Goal: Task Accomplishment & Management: Manage account settings

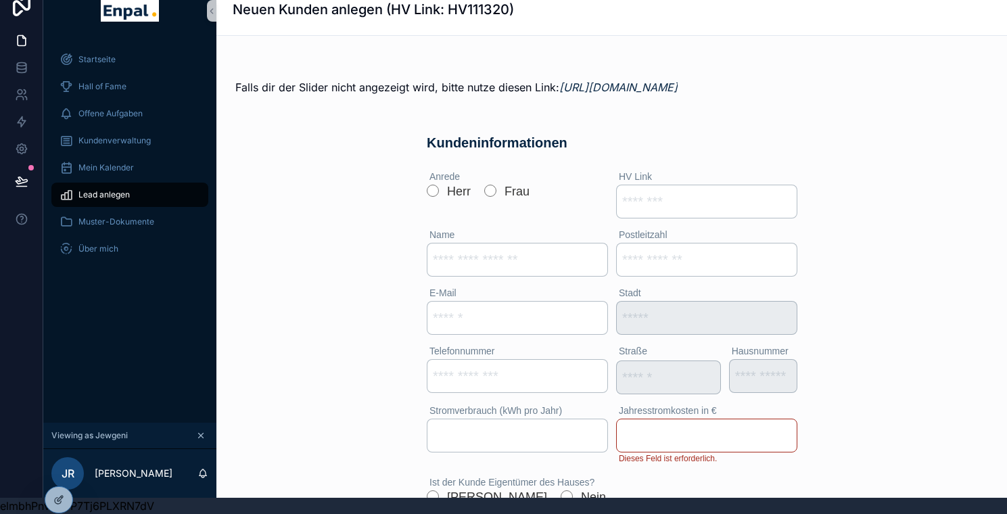
scroll to position [122, 0]
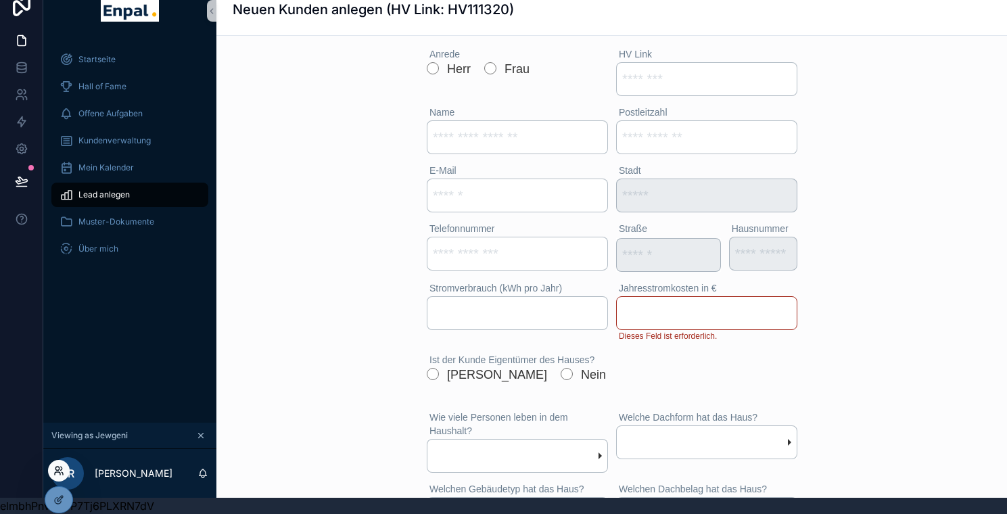
click at [62, 472] on icon at bounding box center [62, 473] width 1 height 3
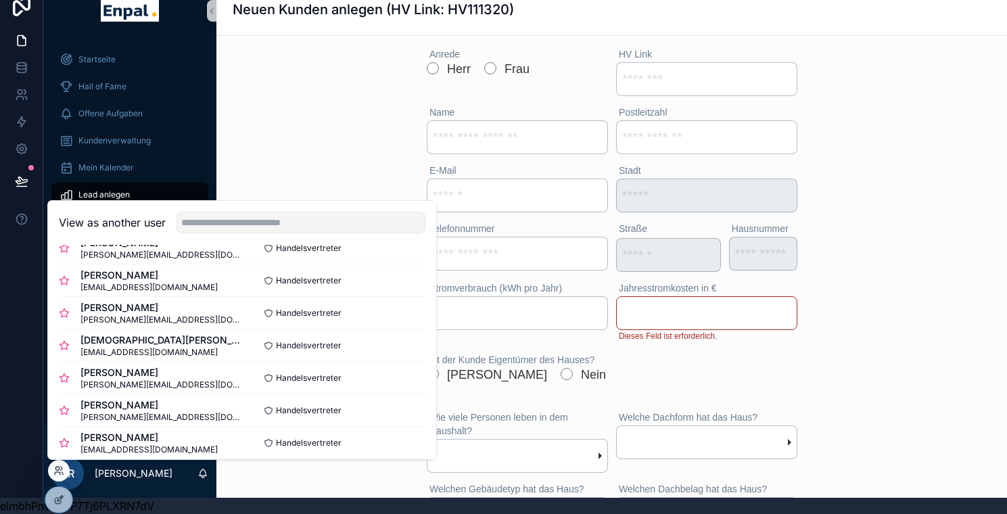
scroll to position [134, 0]
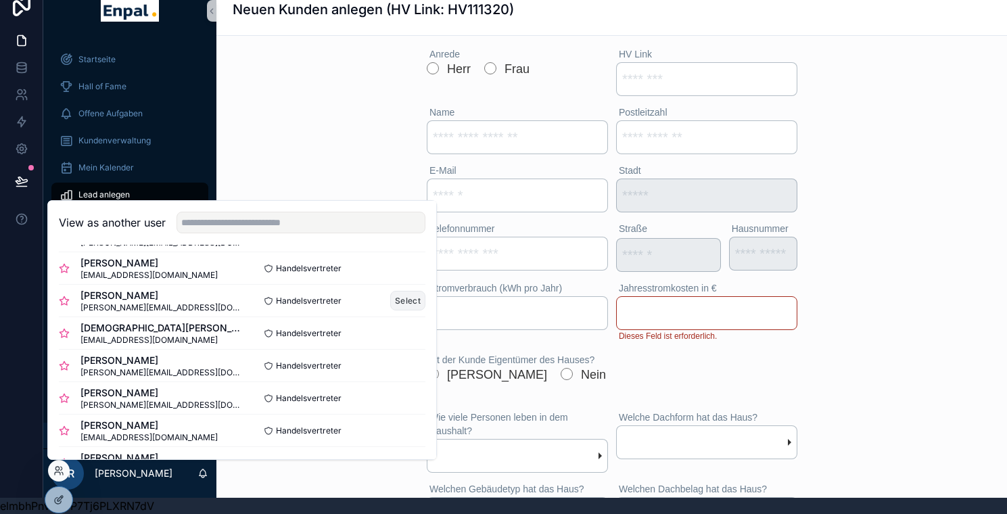
click at [405, 298] on button "Select" at bounding box center [407, 301] width 35 height 20
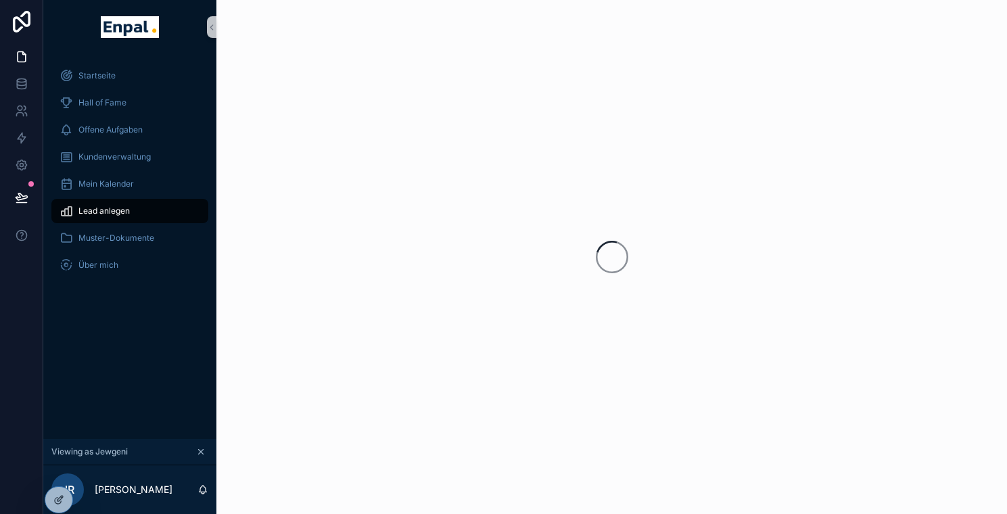
scroll to position [26, 1]
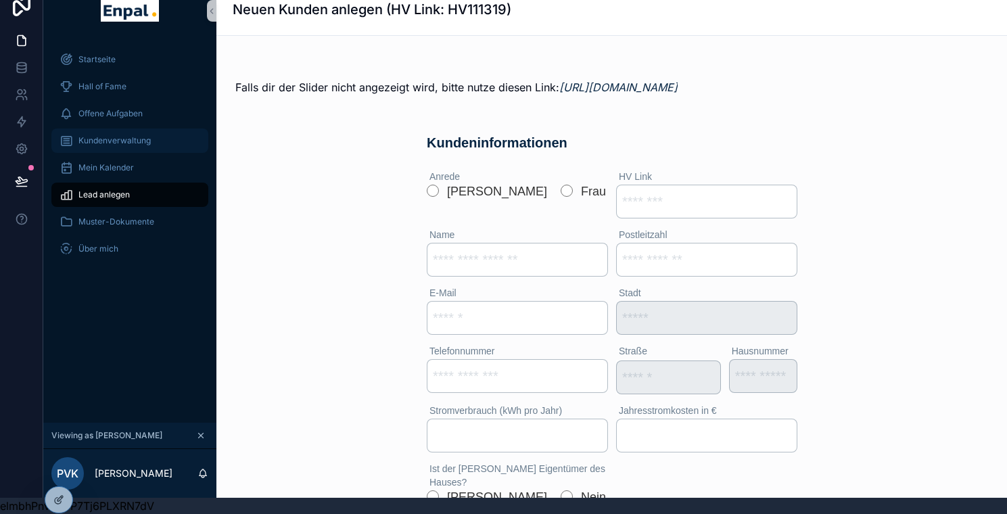
click at [132, 135] on span "Kundenverwaltung" at bounding box center [114, 140] width 72 height 11
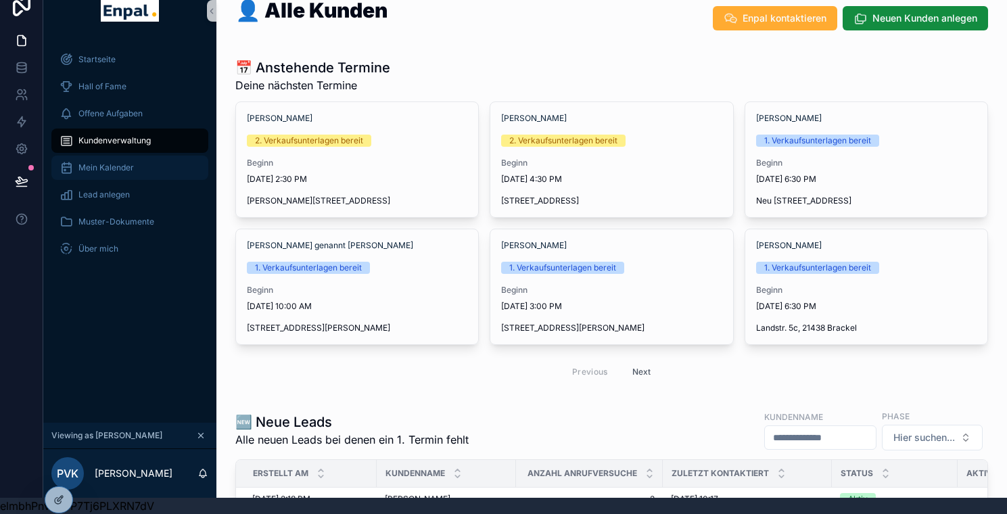
click at [101, 164] on div "Mein Kalender" at bounding box center [129, 168] width 141 height 22
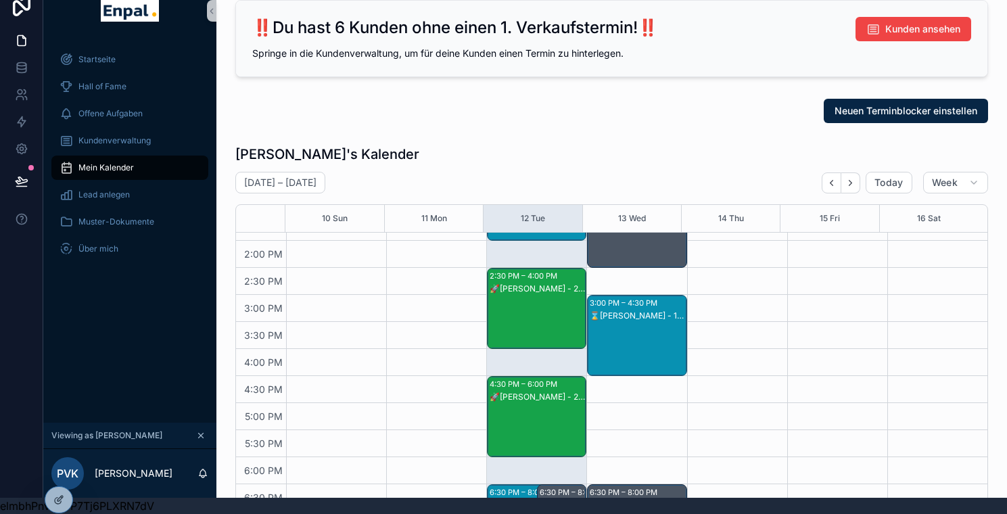
scroll to position [397, 0]
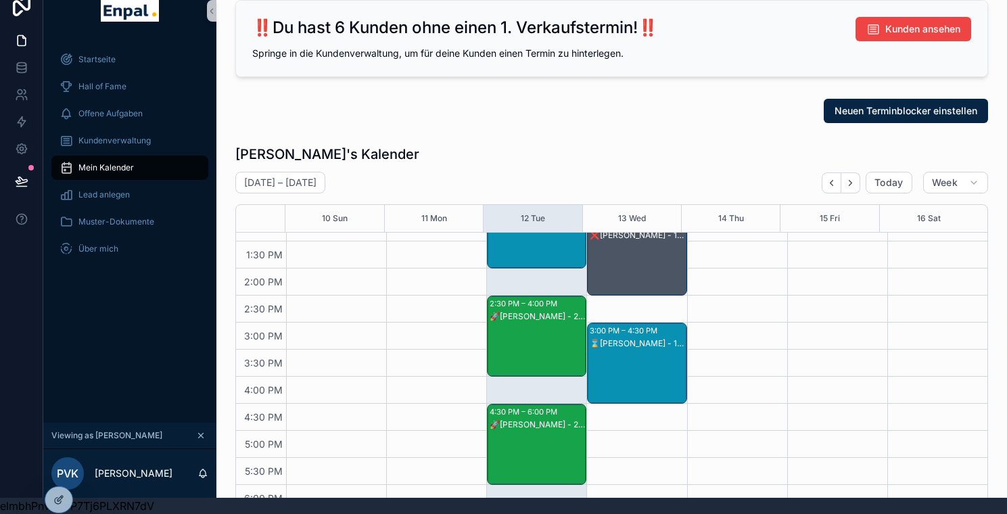
click at [542, 311] on div "🚀Markus Kriegel - 2. VG" at bounding box center [536, 316] width 95 height 11
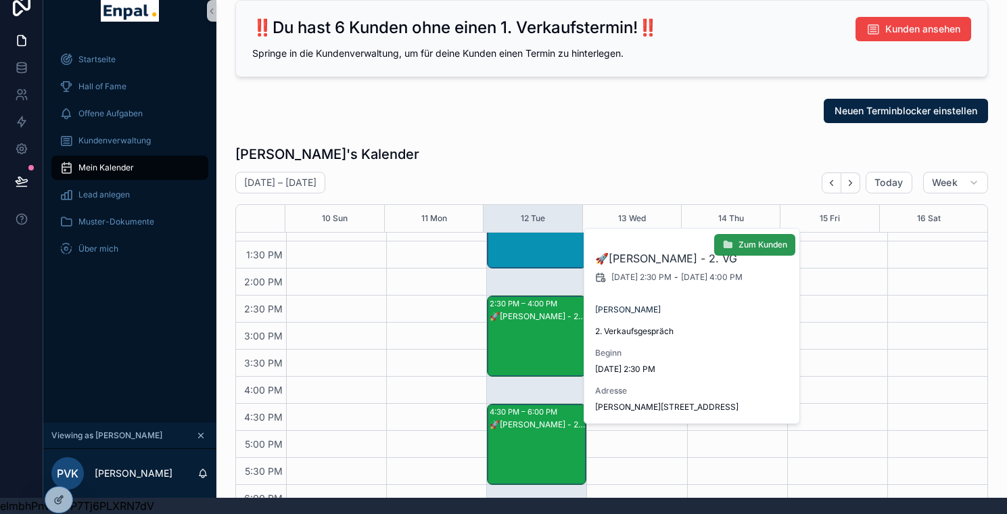
click at [758, 243] on span "Zum Kunden" at bounding box center [762, 244] width 49 height 11
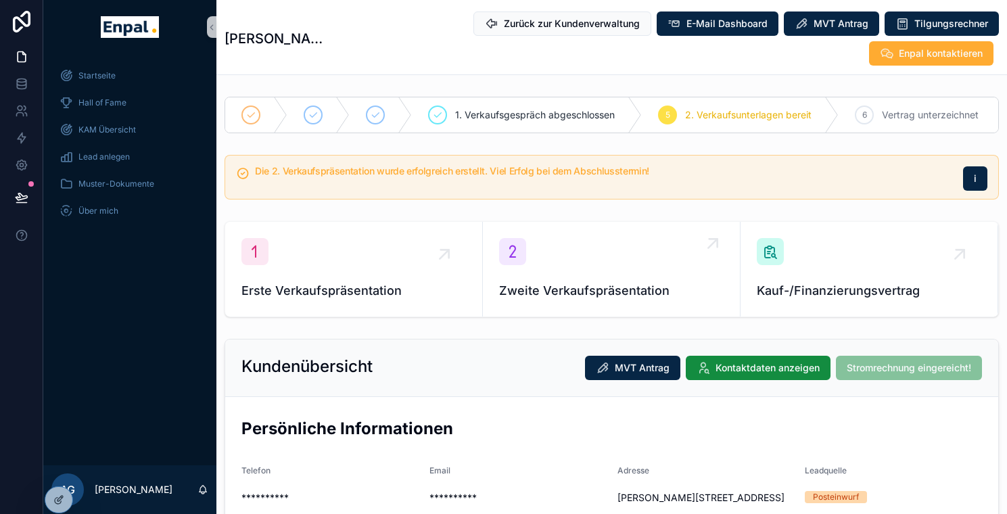
click at [712, 233] on icon "scrollable content" at bounding box center [713, 244] width 22 height 22
click at [53, 475] on icon at bounding box center [58, 470] width 11 height 11
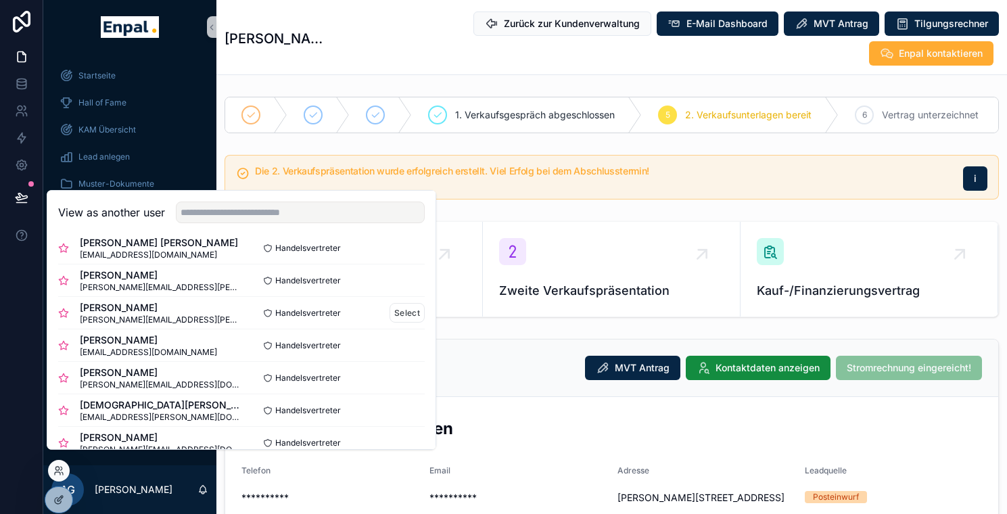
scroll to position [49, 0]
click at [400, 385] on button "Select" at bounding box center [406, 376] width 35 height 20
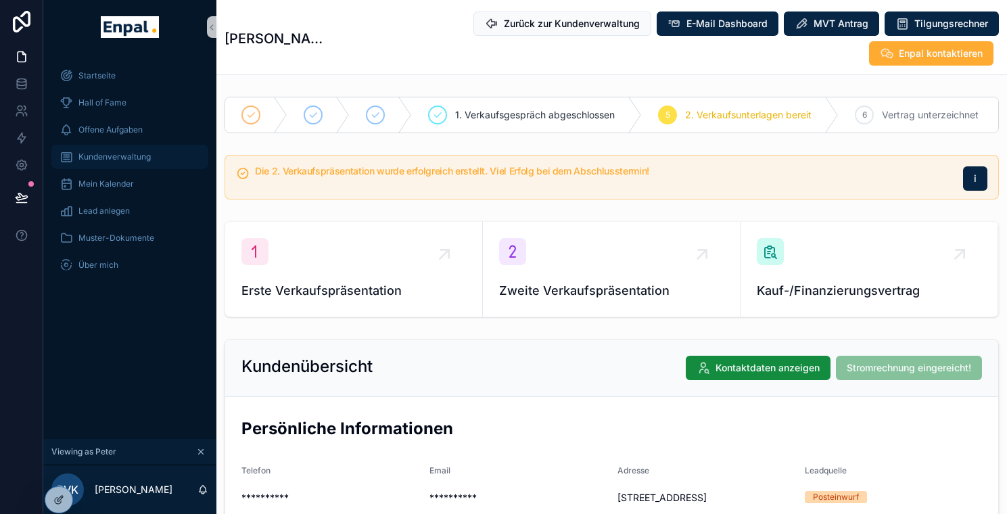
click at [119, 153] on span "Kundenverwaltung" at bounding box center [114, 156] width 72 height 11
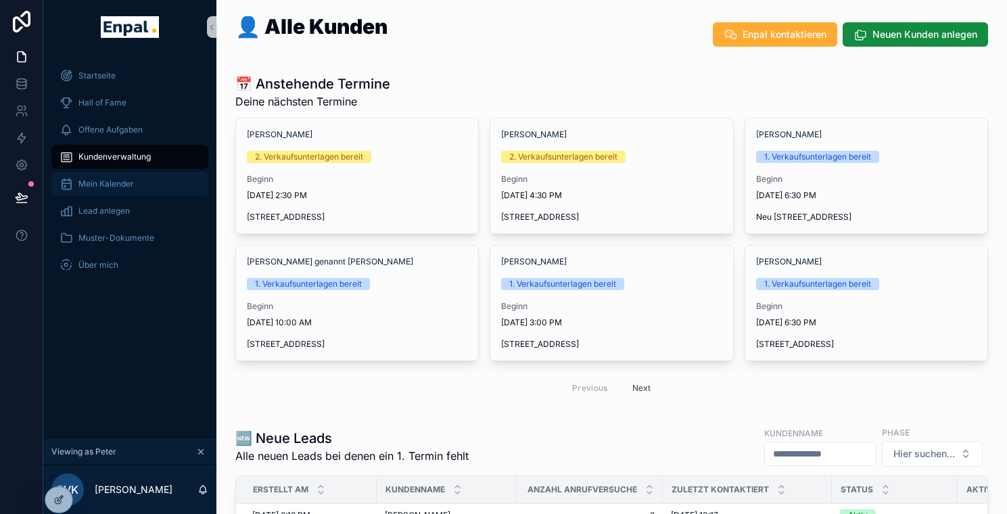
click at [107, 181] on span "Mein Kalender" at bounding box center [105, 183] width 55 height 11
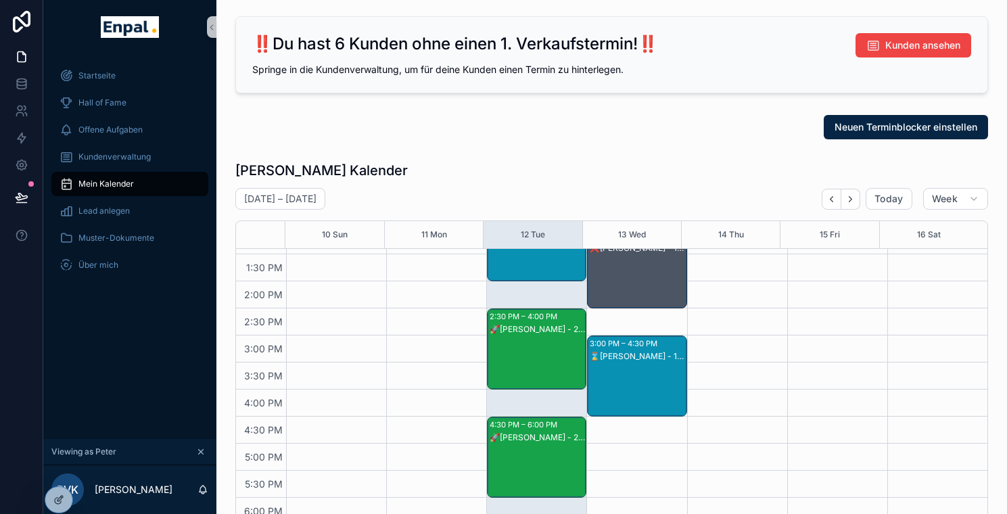
scroll to position [409, 0]
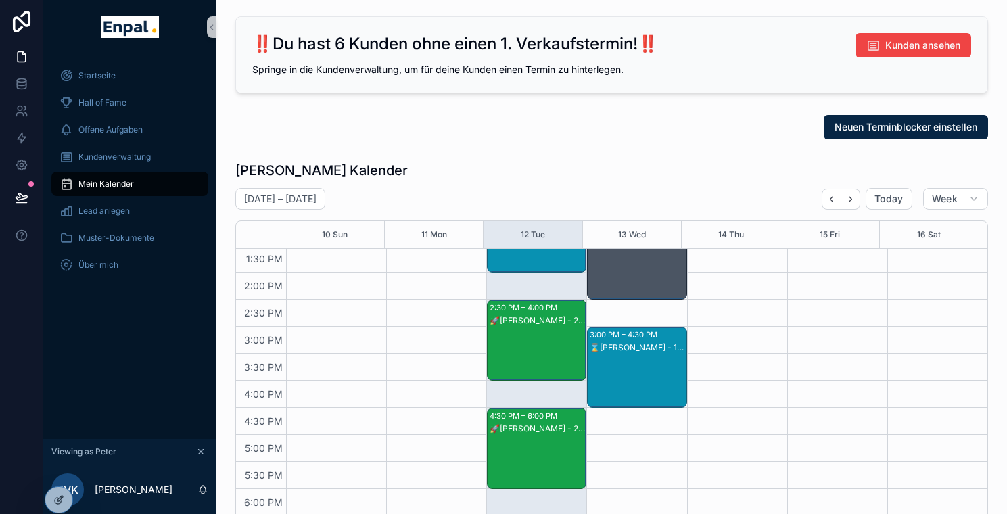
click at [556, 429] on div "🚀Jürgen Meißner - 2. VG" at bounding box center [536, 428] width 95 height 11
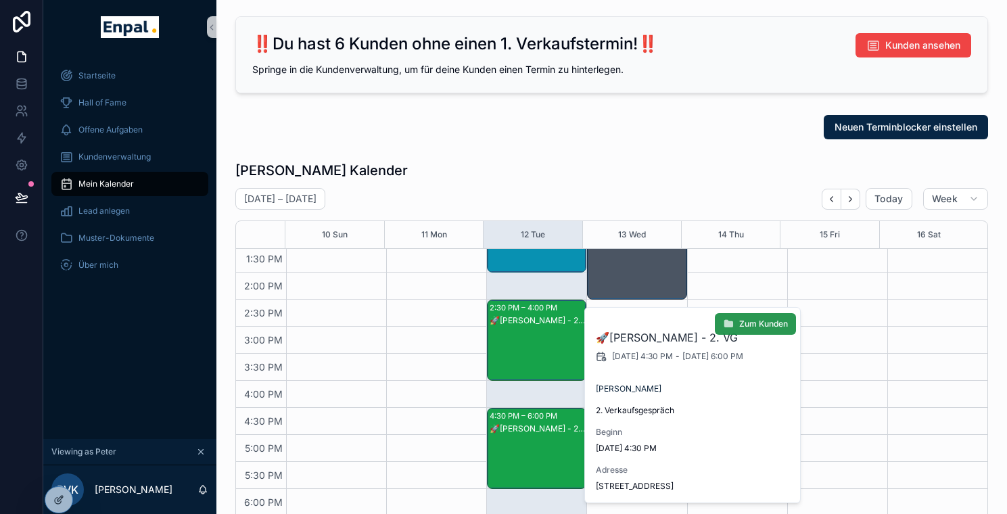
click at [760, 325] on span "Zum Kunden" at bounding box center [763, 323] width 49 height 11
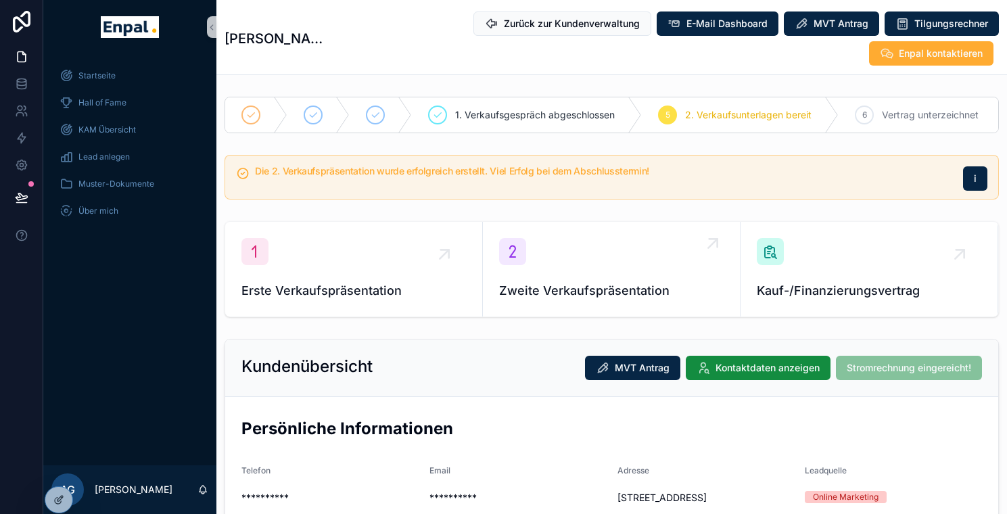
click at [662, 238] on div "Zweite Verkaufspräsentation" at bounding box center [611, 269] width 224 height 62
click at [61, 472] on icon at bounding box center [58, 470] width 11 height 11
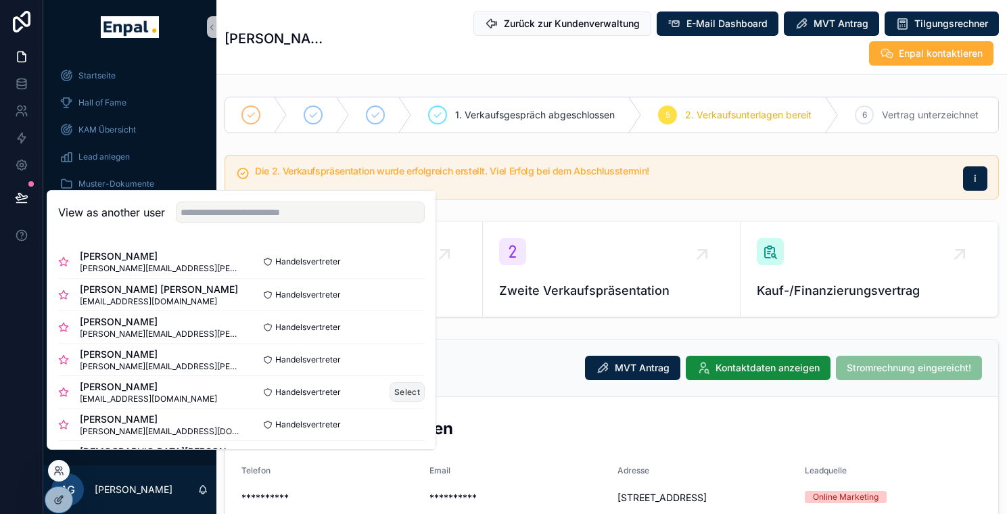
click at [409, 399] on button "Select" at bounding box center [406, 392] width 35 height 20
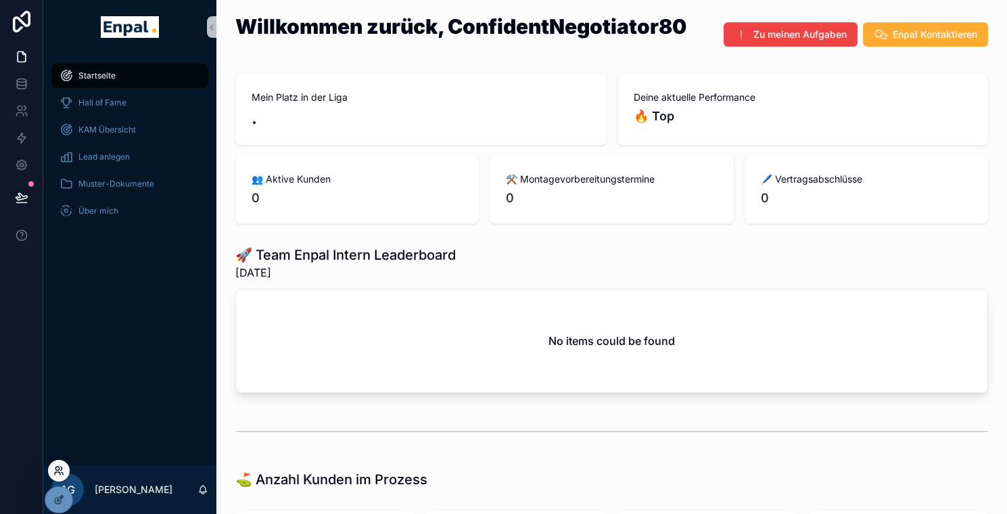
click at [56, 473] on icon at bounding box center [58, 470] width 11 height 11
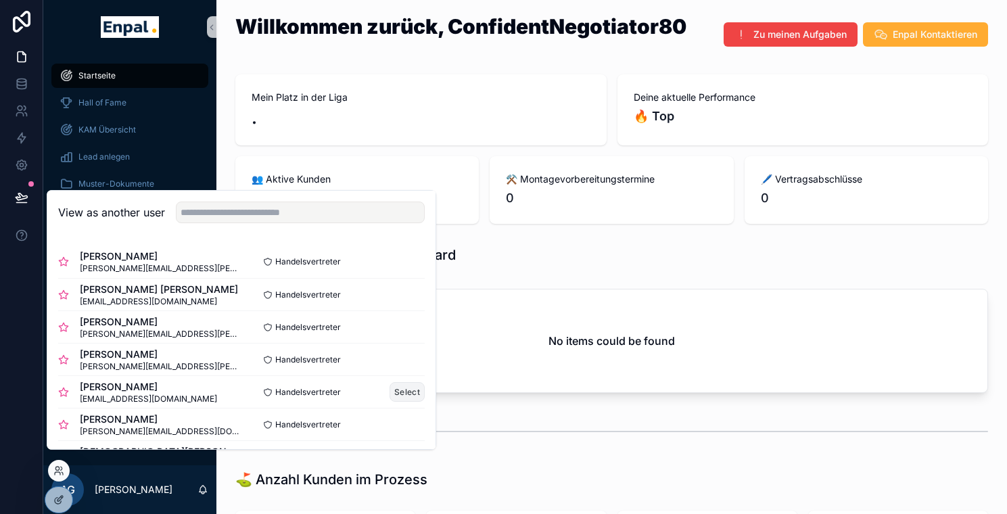
click at [389, 402] on button "Select" at bounding box center [406, 392] width 35 height 20
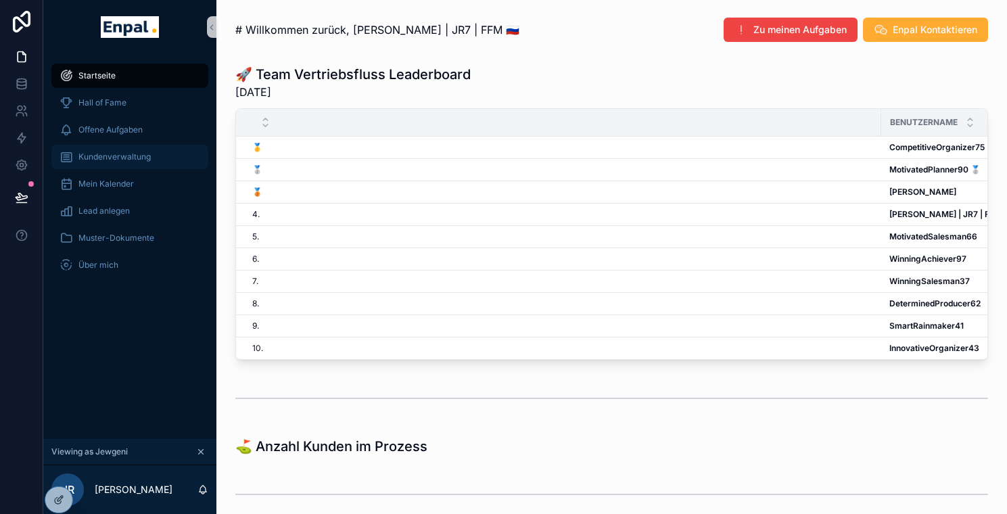
click at [117, 160] on span "Kundenverwaltung" at bounding box center [114, 156] width 72 height 11
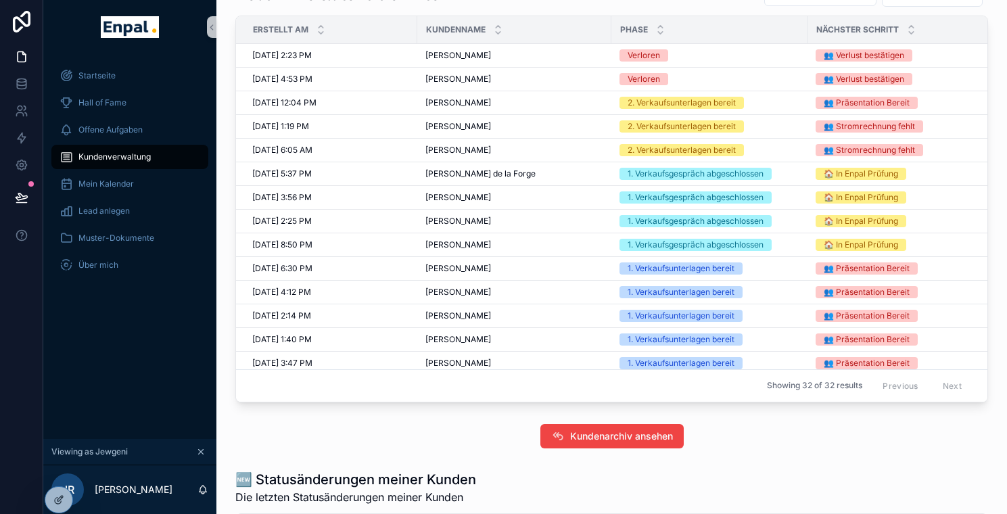
scroll to position [910, 0]
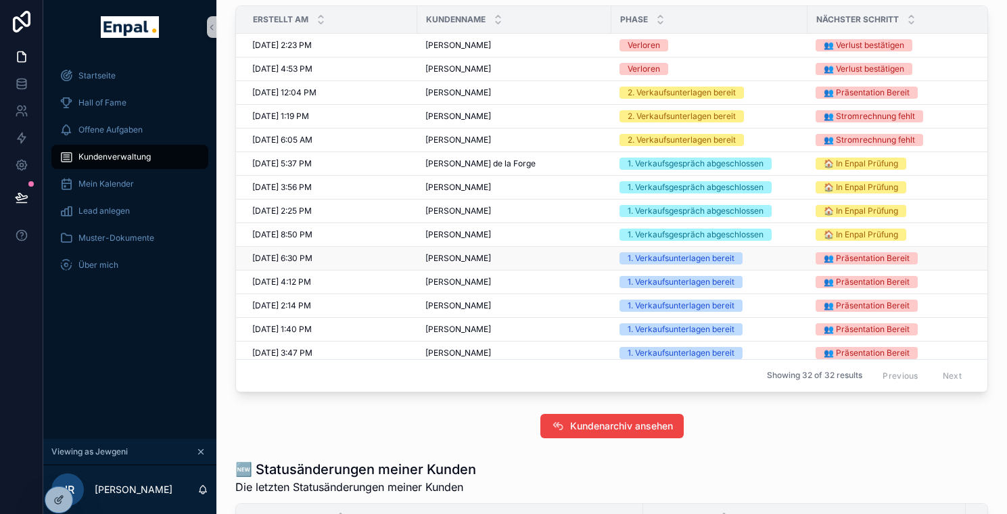
click at [461, 264] on span "[PERSON_NAME]" at bounding box center [458, 258] width 66 height 11
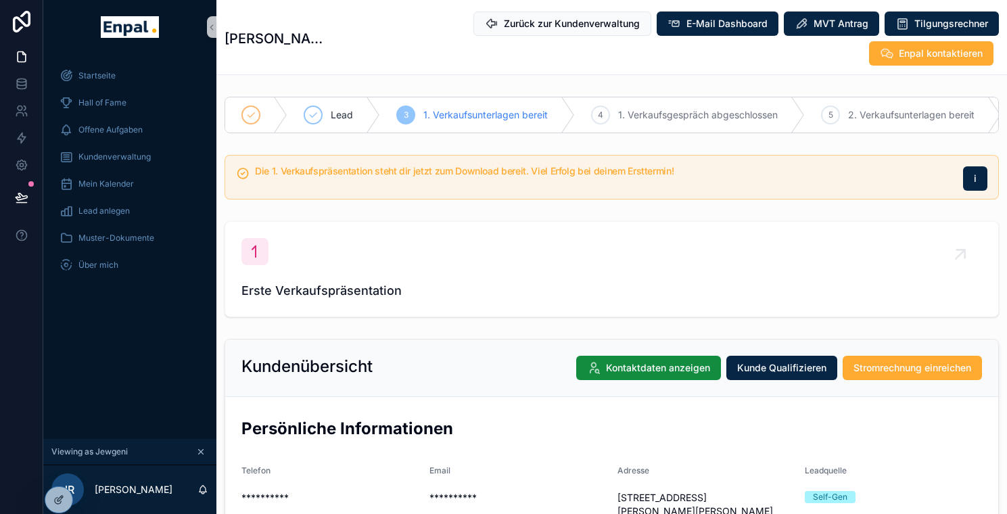
click at [623, 199] on div "Die 1. Verkaufspräsentation steht dir jetzt zum Download bereit. Viel Erfolg be…" at bounding box center [611, 177] width 774 height 45
click at [679, 162] on div "Die 1. Verkaufspräsentation steht dir jetzt zum Download bereit. Viel Erfolg be…" at bounding box center [611, 176] width 790 height 55
click at [654, 59] on div "Zurück zur Kundenverwaltung E-Mail Dashboard MVT Antrag Tilgungsrechner Enpal k…" at bounding box center [666, 38] width 665 height 55
click at [830, 23] on span "MVT Antrag" at bounding box center [840, 24] width 55 height 14
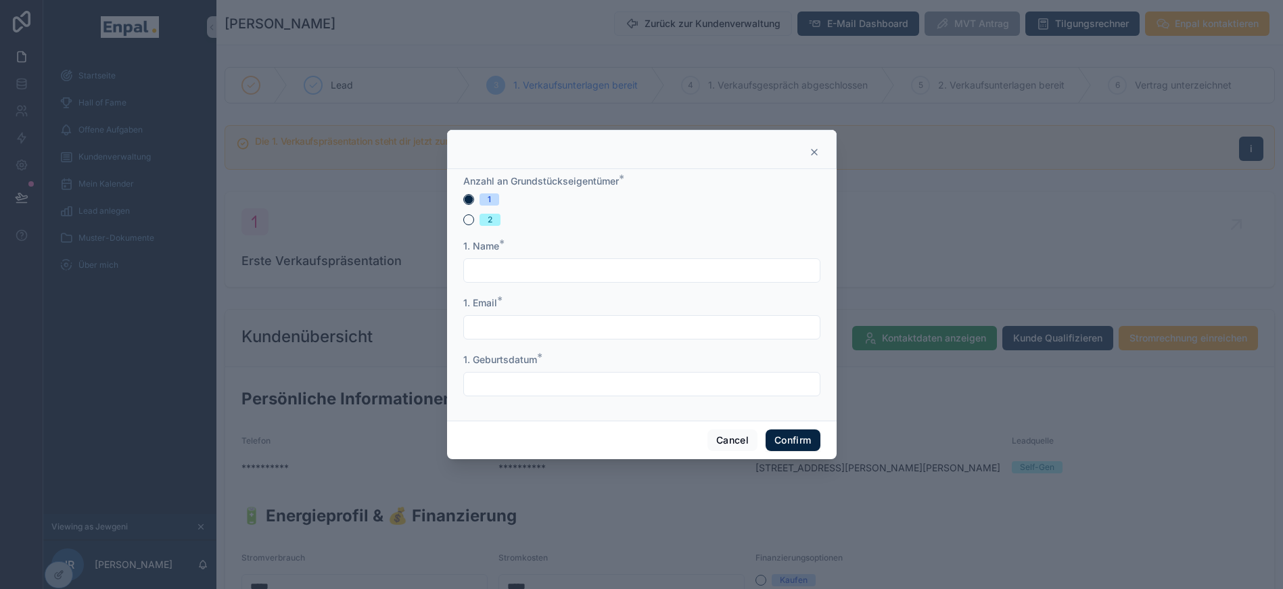
click at [811, 155] on icon at bounding box center [813, 151] width 5 height 5
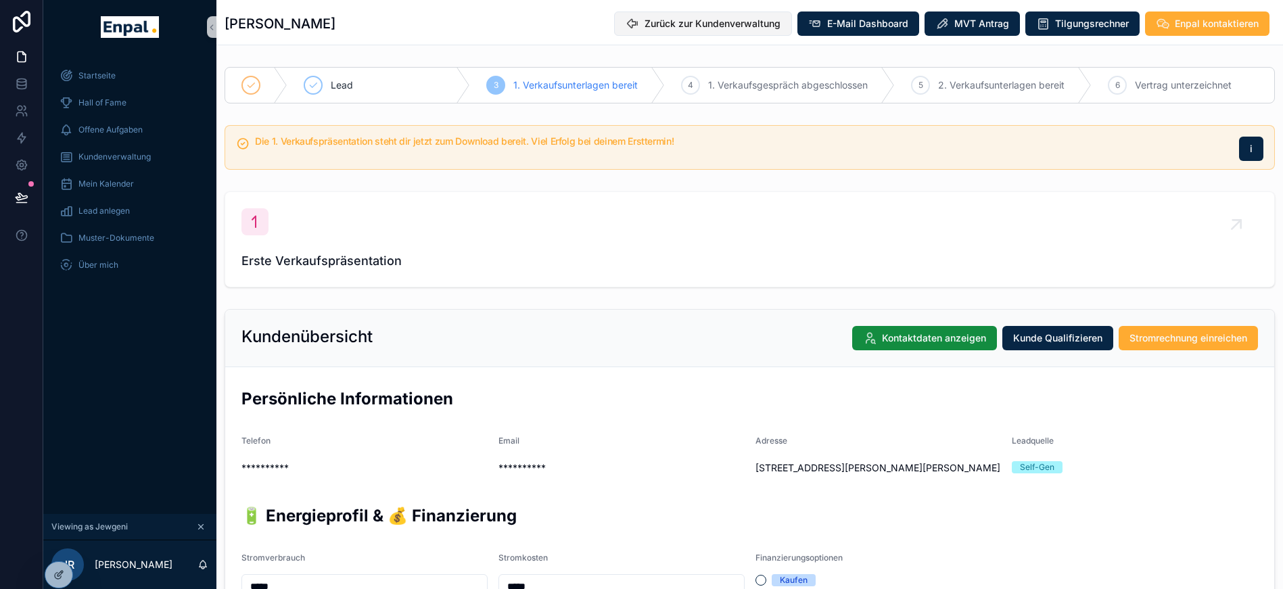
click at [665, 29] on span "Zurück zur Kundenverwaltung" at bounding box center [712, 24] width 136 height 14
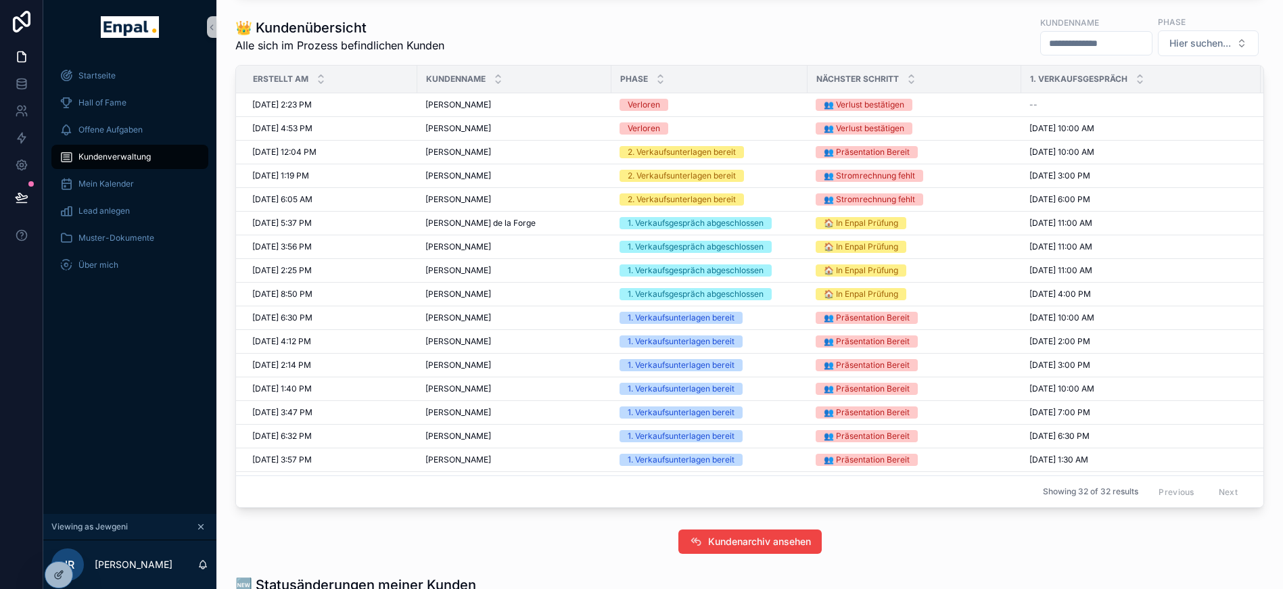
scroll to position [855, 0]
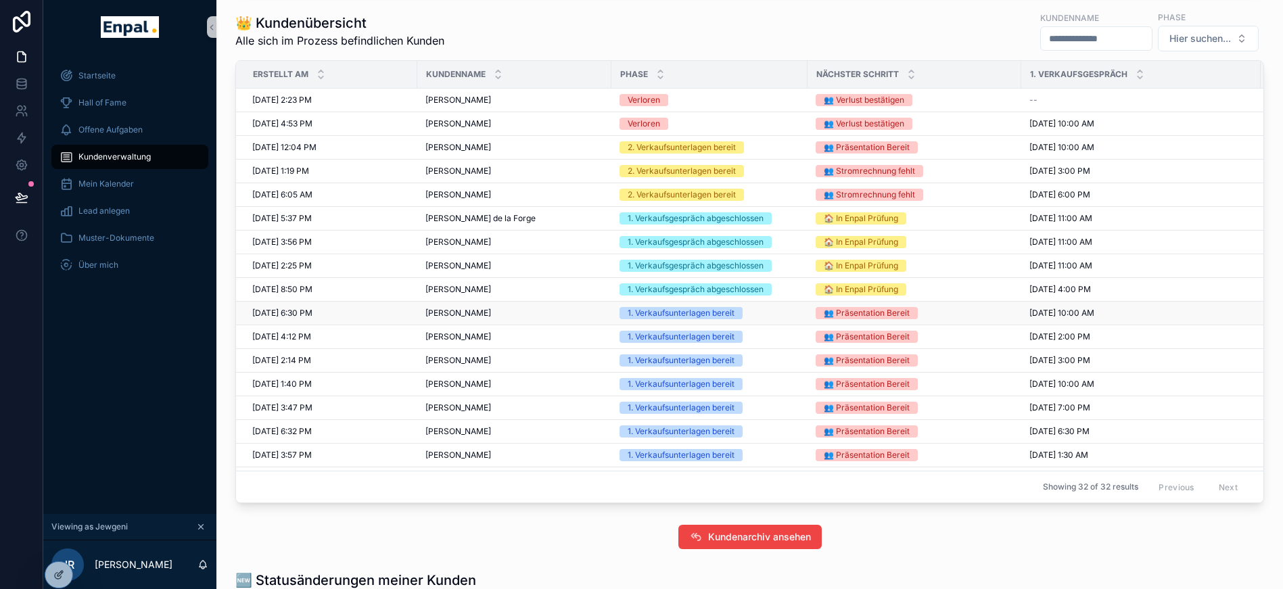
click at [468, 312] on span "Sebastian Wittko" at bounding box center [458, 313] width 66 height 11
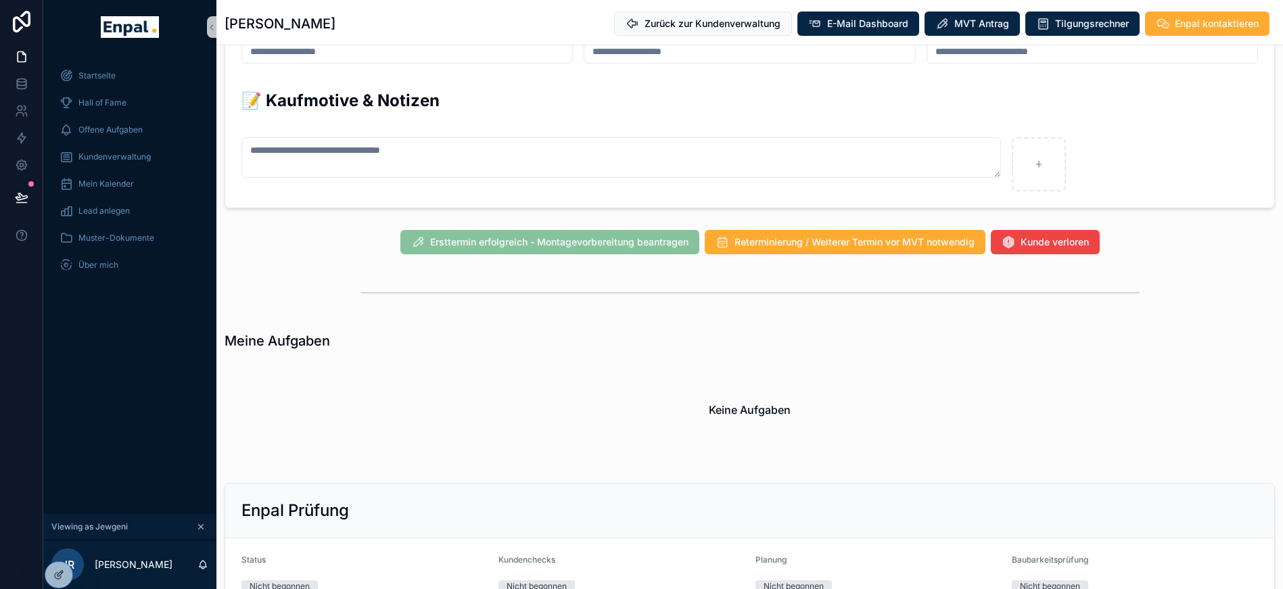
click at [468, 312] on div "scrollable content" at bounding box center [749, 292] width 1066 height 45
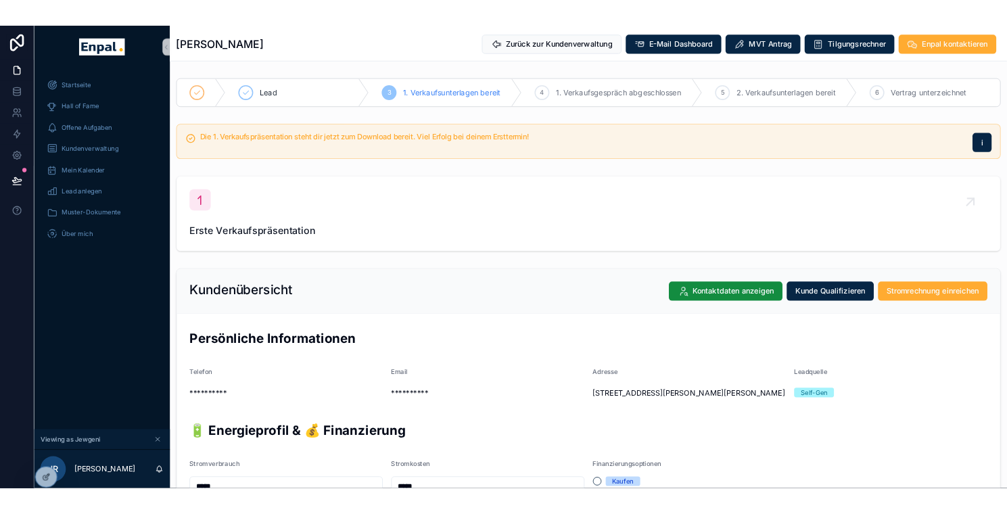
scroll to position [15, 0]
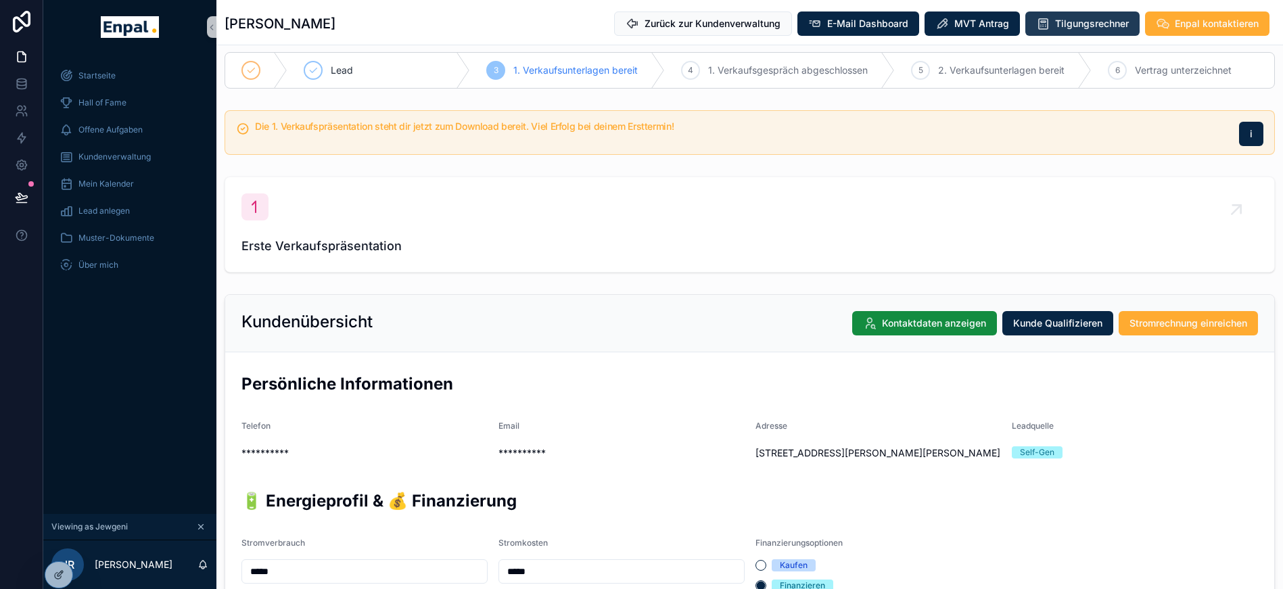
click at [1006, 22] on span "Tilgungsrechner" at bounding box center [1092, 24] width 74 height 14
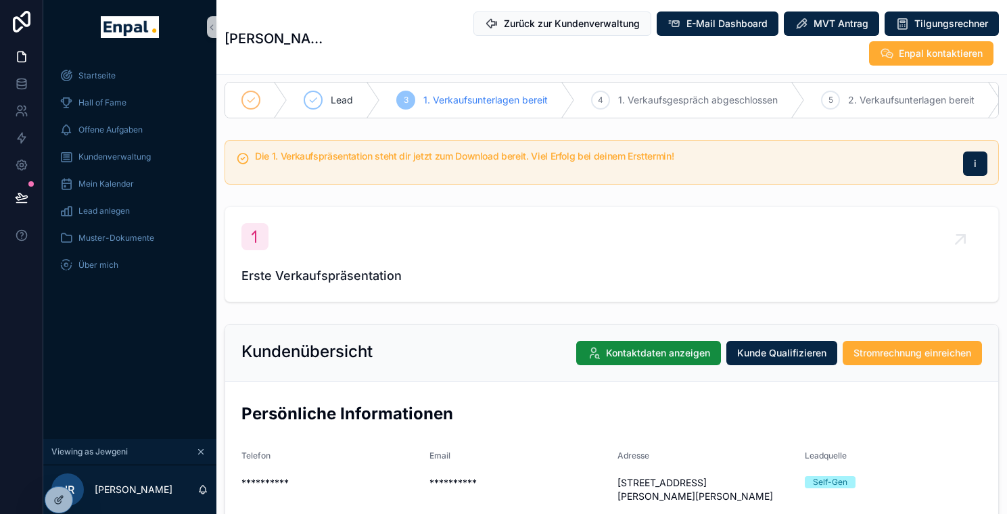
scroll to position [45, 0]
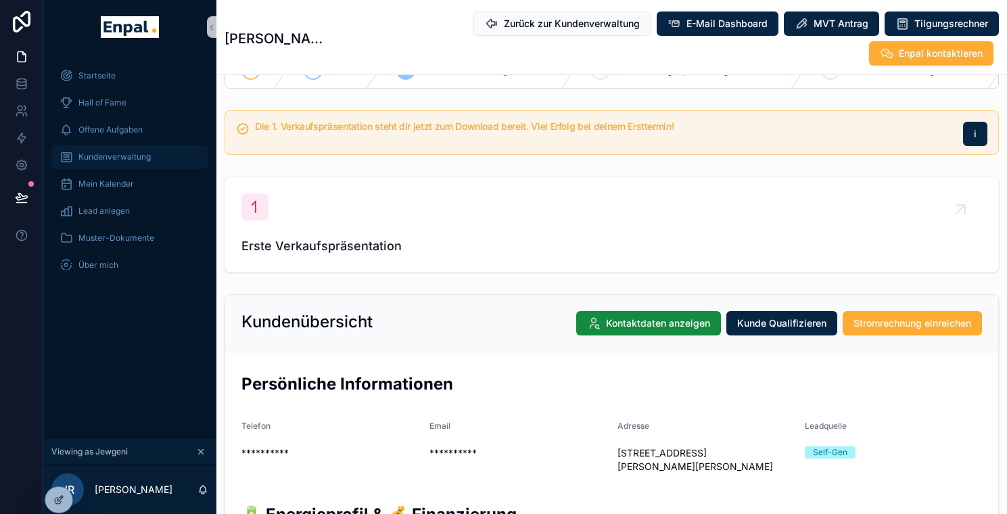
click at [102, 166] on div "Kundenverwaltung" at bounding box center [129, 157] width 141 height 22
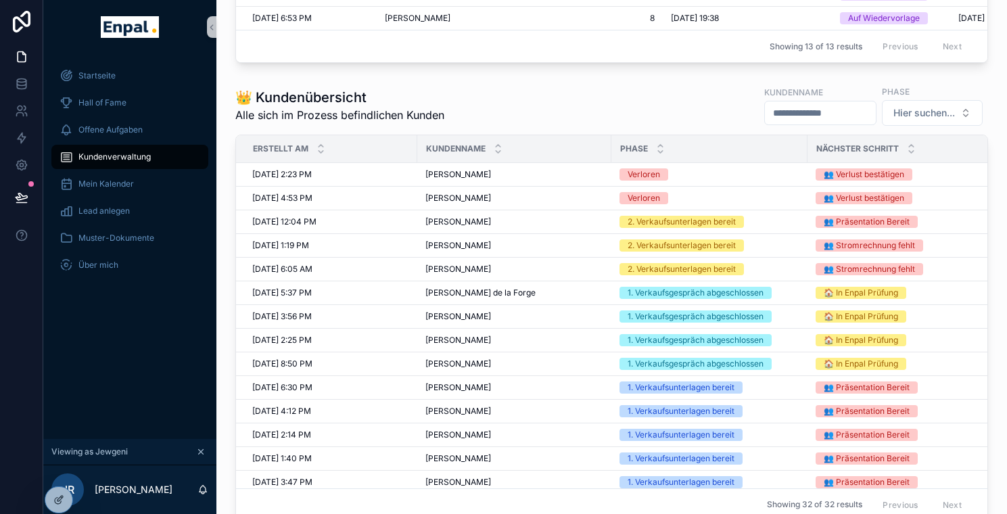
scroll to position [788, 0]
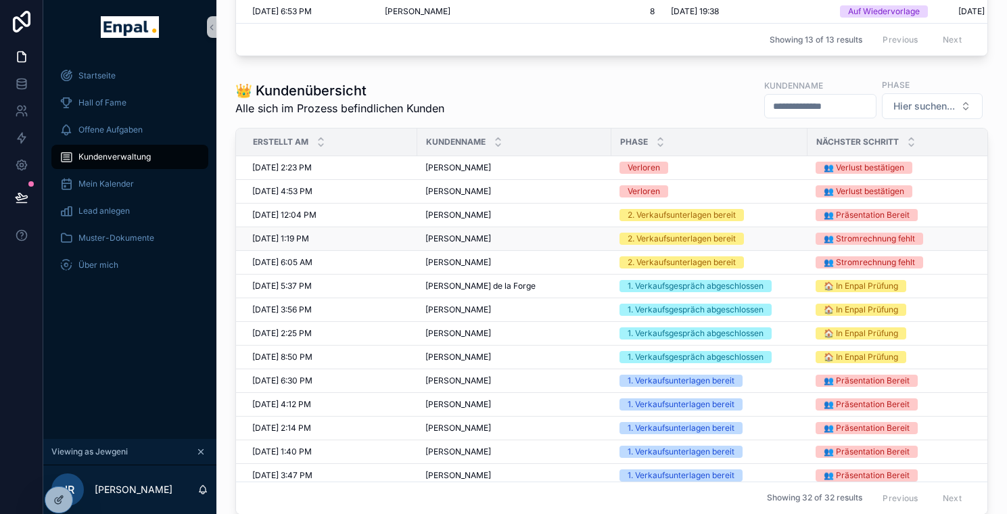
click at [476, 244] on span "Helmut Conradi" at bounding box center [458, 238] width 66 height 11
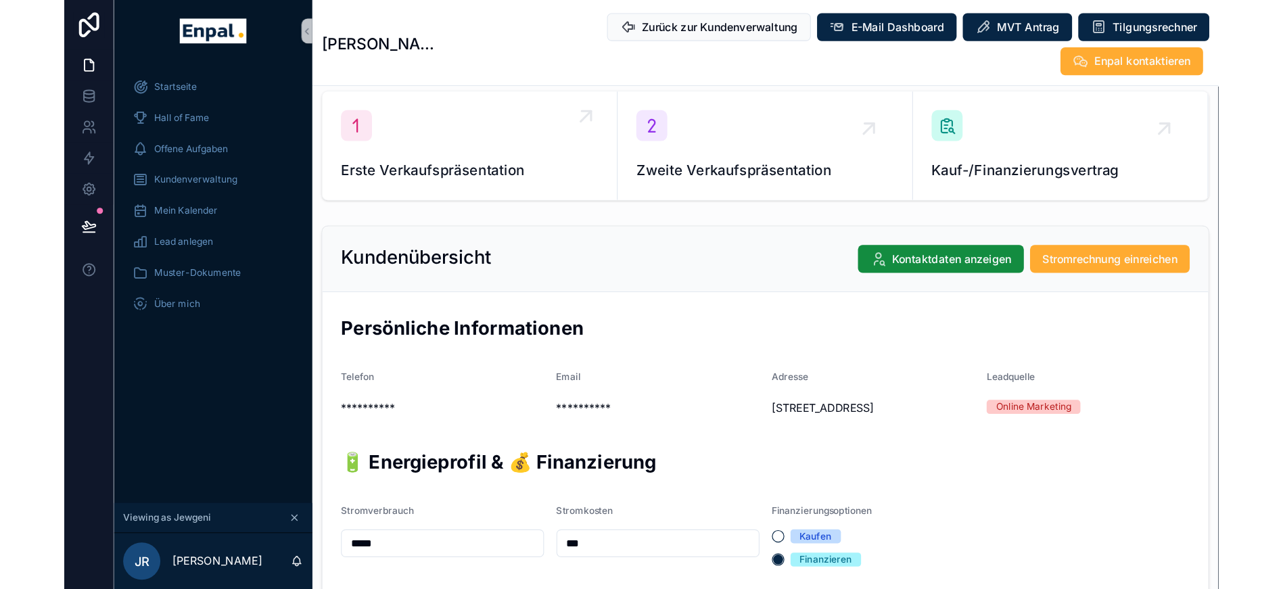
scroll to position [198, 0]
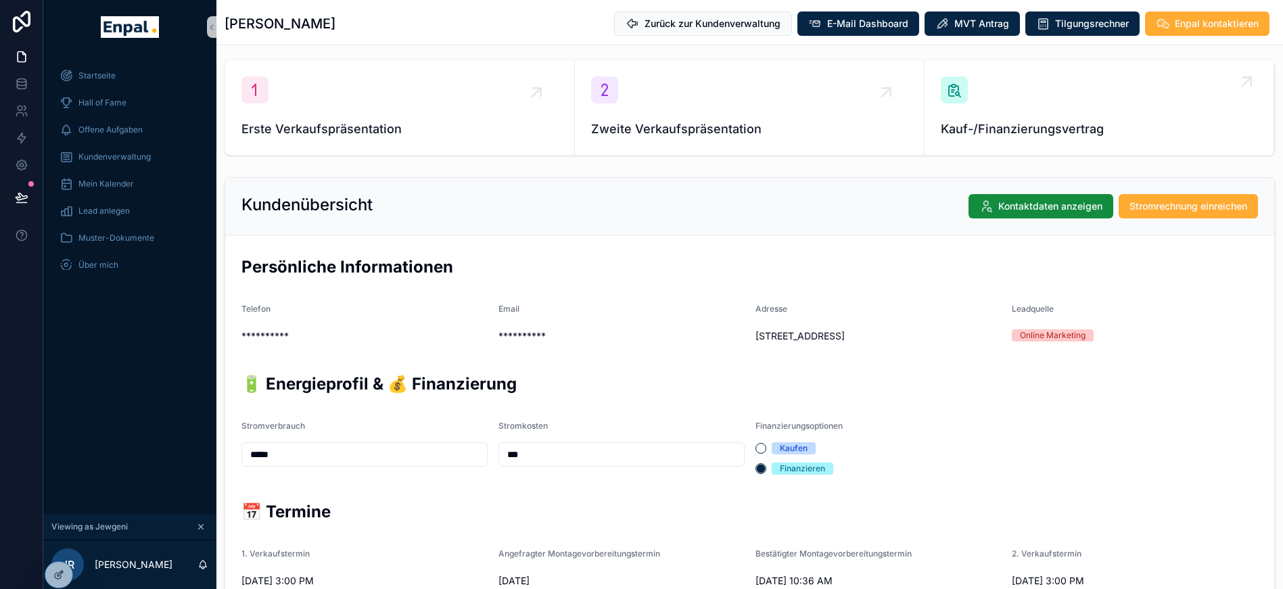
click at [967, 103] on div "Kauf-/Finanzierungsvertrag" at bounding box center [1098, 107] width 316 height 62
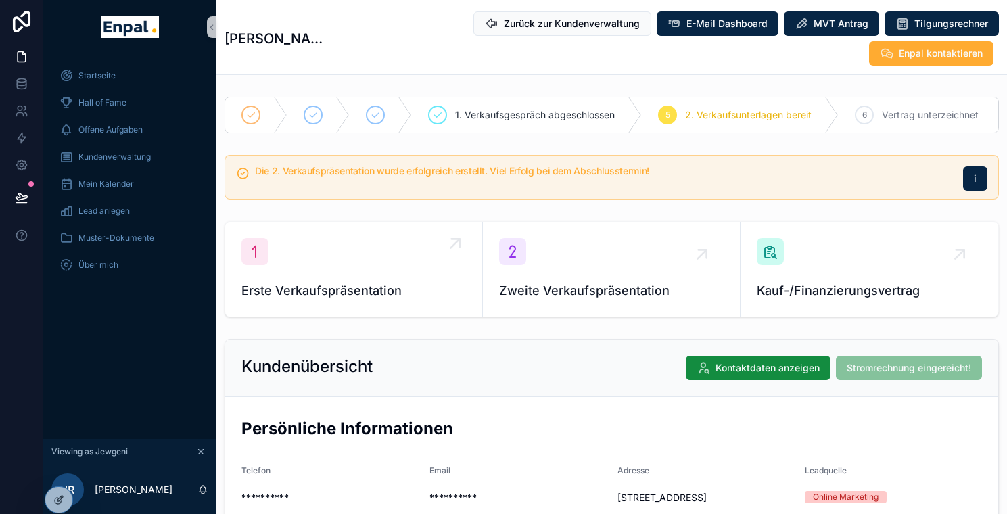
click at [365, 241] on div "Erste Verkaufspräsentation" at bounding box center [353, 269] width 224 height 62
click at [136, 167] on div "Kundenverwaltung" at bounding box center [129, 157] width 141 height 22
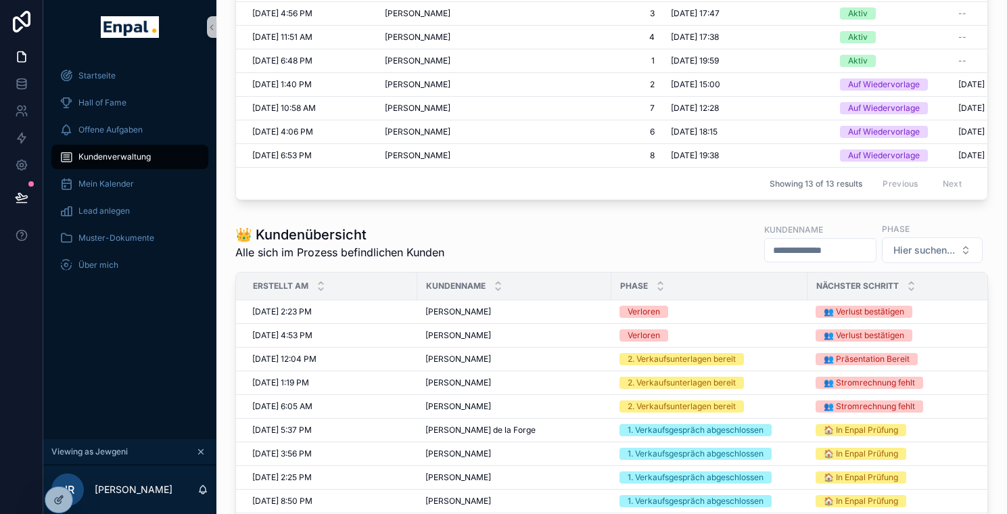
scroll to position [417, 0]
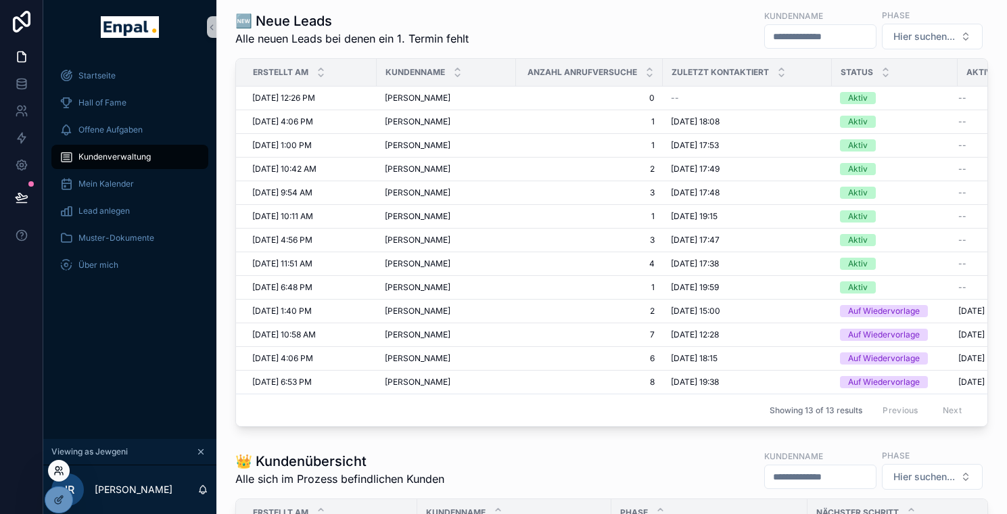
click at [62, 465] on icon at bounding box center [58, 470] width 11 height 11
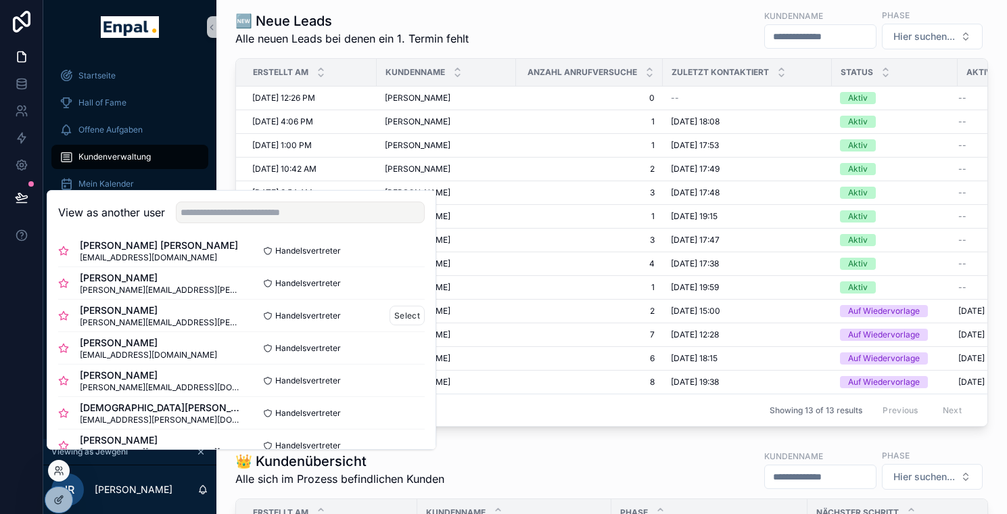
scroll to position [52, 0]
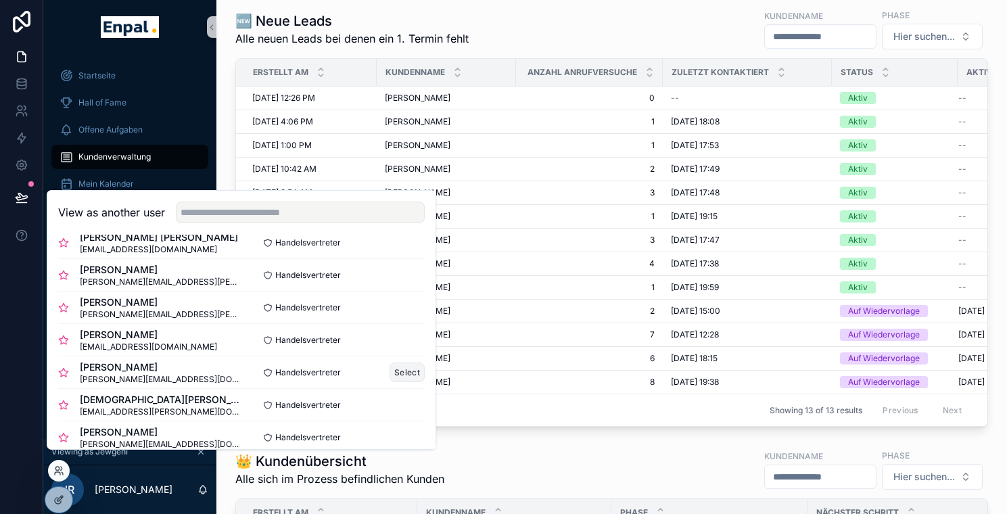
click at [398, 382] on button "Select" at bounding box center [406, 372] width 35 height 20
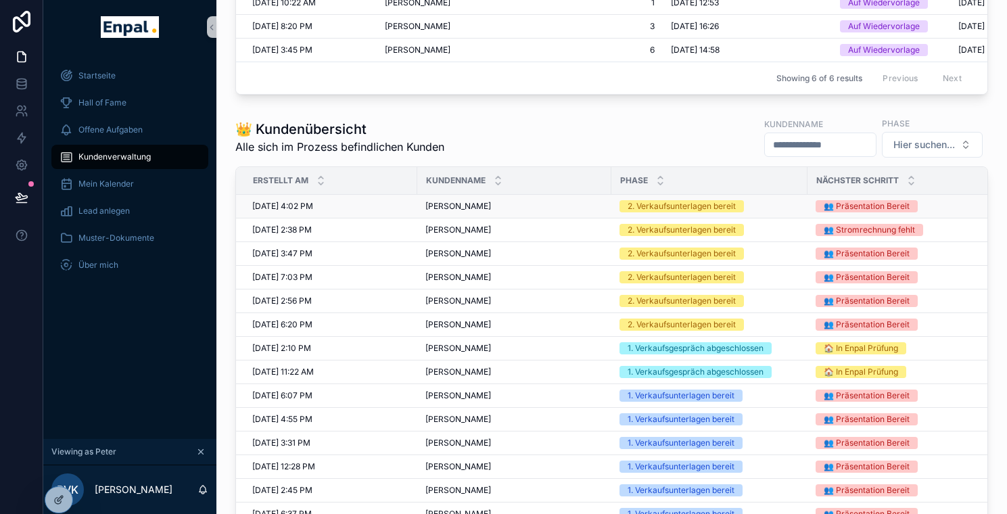
click at [464, 212] on span "[PERSON_NAME]" at bounding box center [458, 206] width 66 height 11
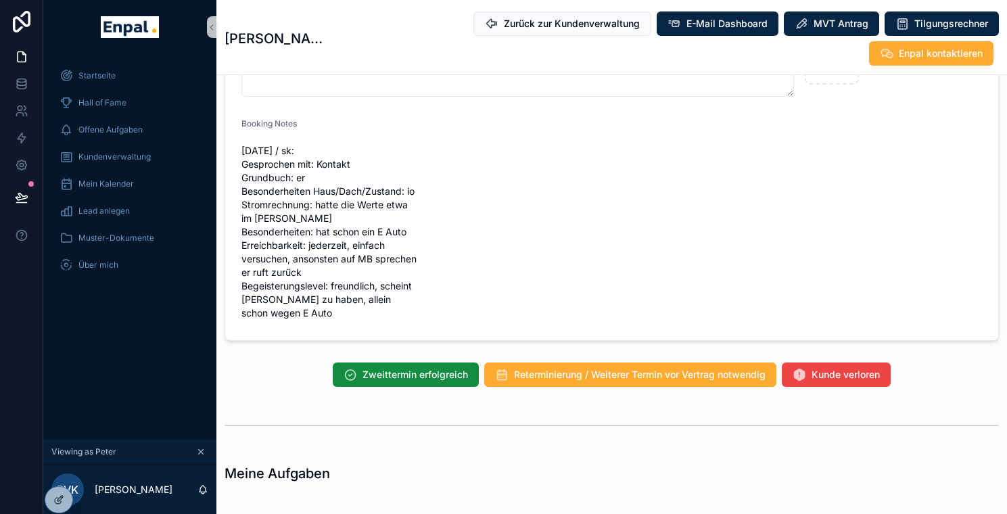
scroll to position [963, 0]
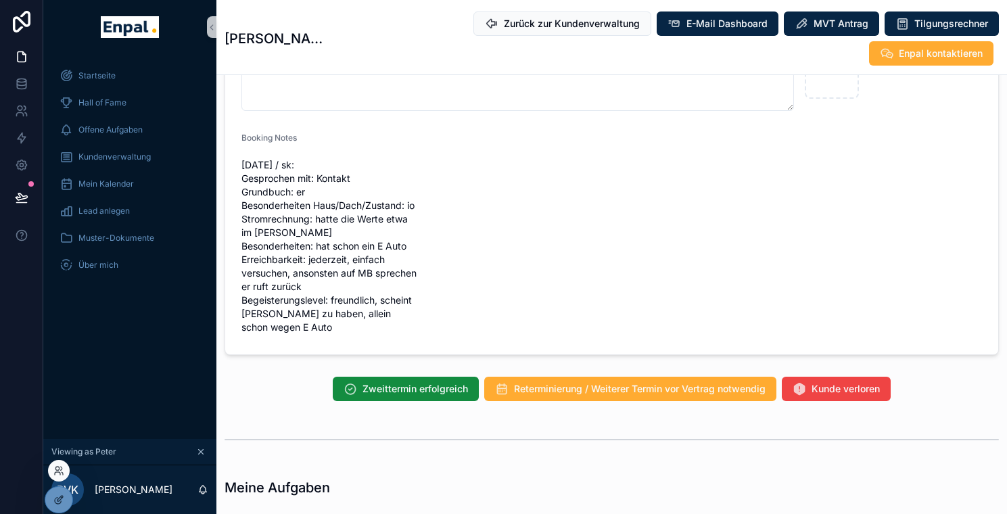
click at [60, 464] on div at bounding box center [59, 471] width 22 height 22
click at [60, 467] on icon at bounding box center [58, 470] width 11 height 11
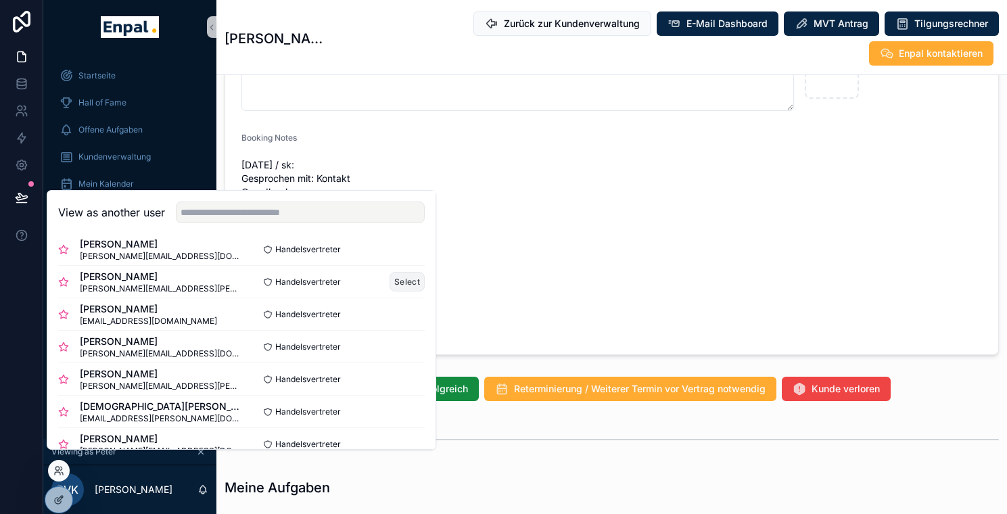
scroll to position [239, 0]
click at [391, 428] on div "Christian Mayer christian.mayer@enpal-partner.de Handelsvertreter Select" at bounding box center [241, 412] width 366 height 32
click at [396, 422] on button "Select" at bounding box center [406, 412] width 35 height 20
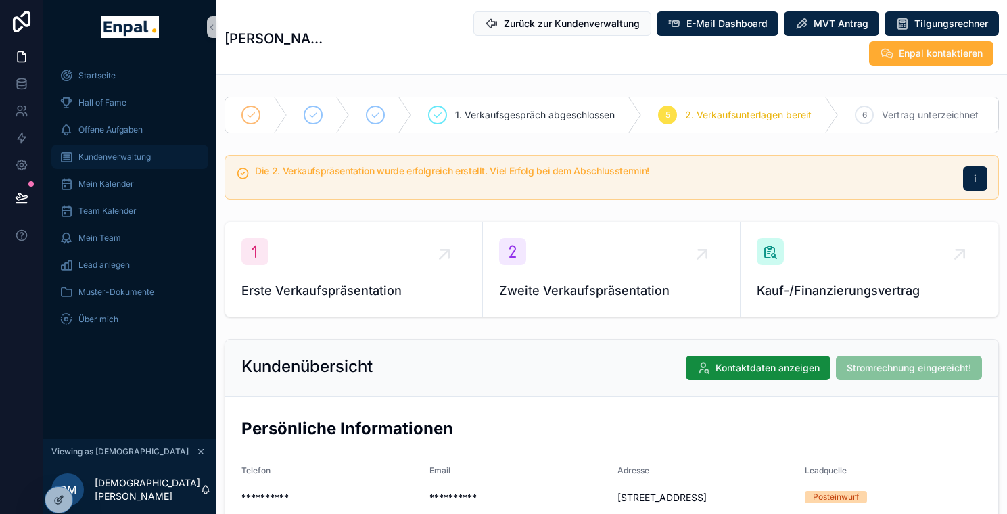
click at [106, 158] on span "Kundenverwaltung" at bounding box center [114, 156] width 72 height 11
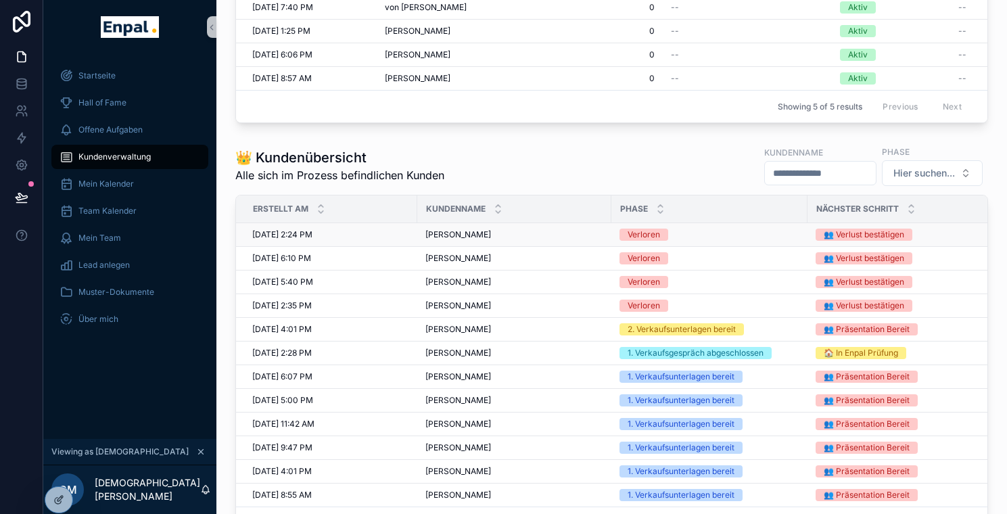
scroll to position [448, 0]
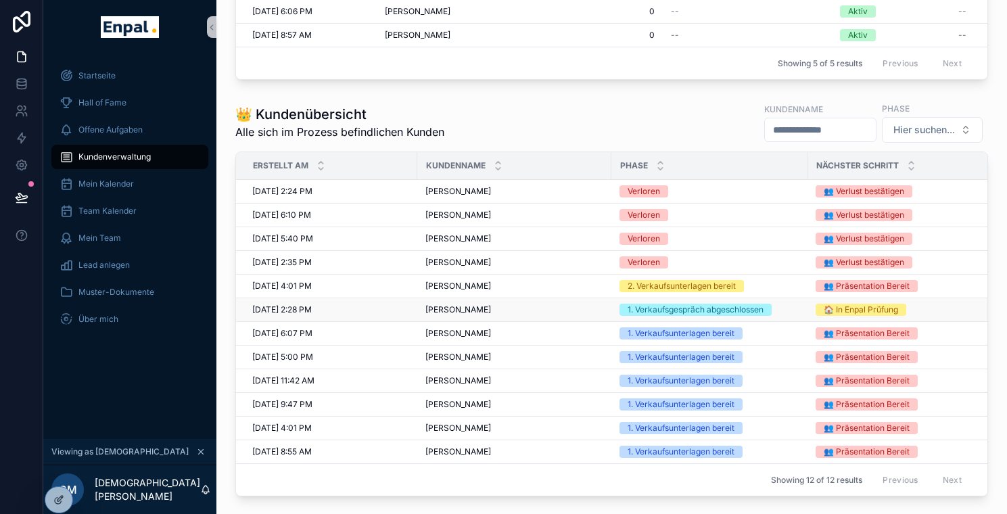
click at [464, 315] on span "[PERSON_NAME]" at bounding box center [458, 309] width 66 height 11
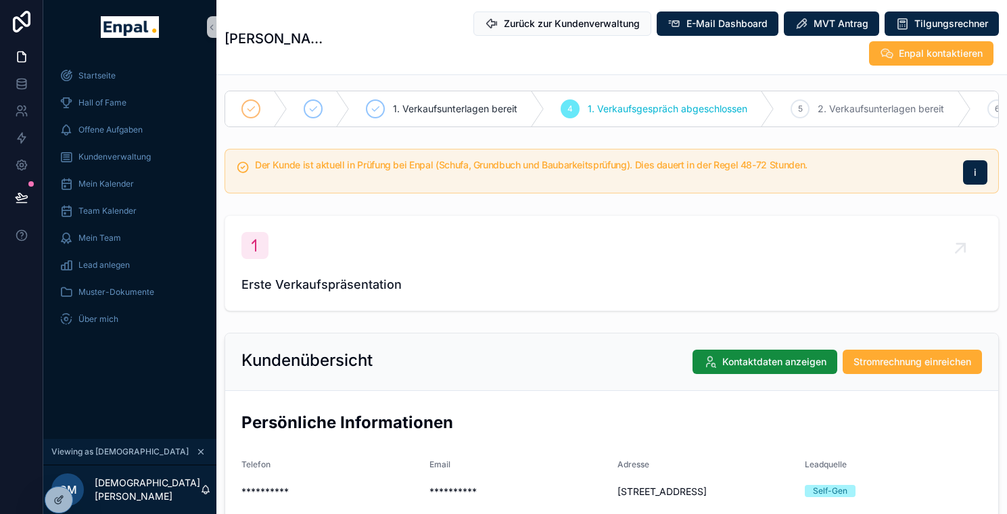
scroll to position [8, 0]
